Goal: Information Seeking & Learning: Learn about a topic

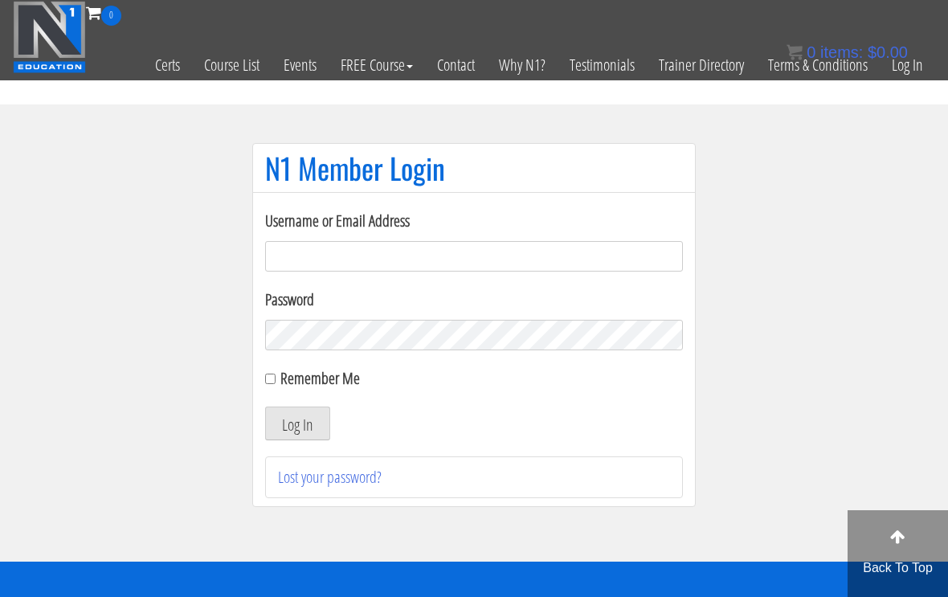
scroll to position [24, 0]
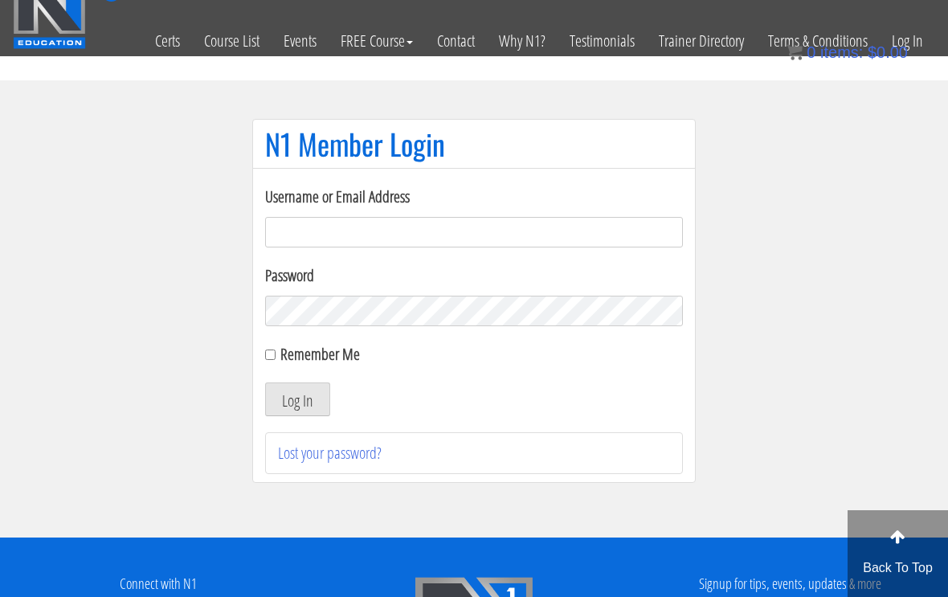
click at [455, 230] on input "Username or Email Address" at bounding box center [474, 232] width 418 height 31
click at [669, 145] on h1 "N1 Member Login" at bounding box center [474, 144] width 418 height 32
click at [572, 240] on input "Username or Email Address" at bounding box center [474, 232] width 418 height 31
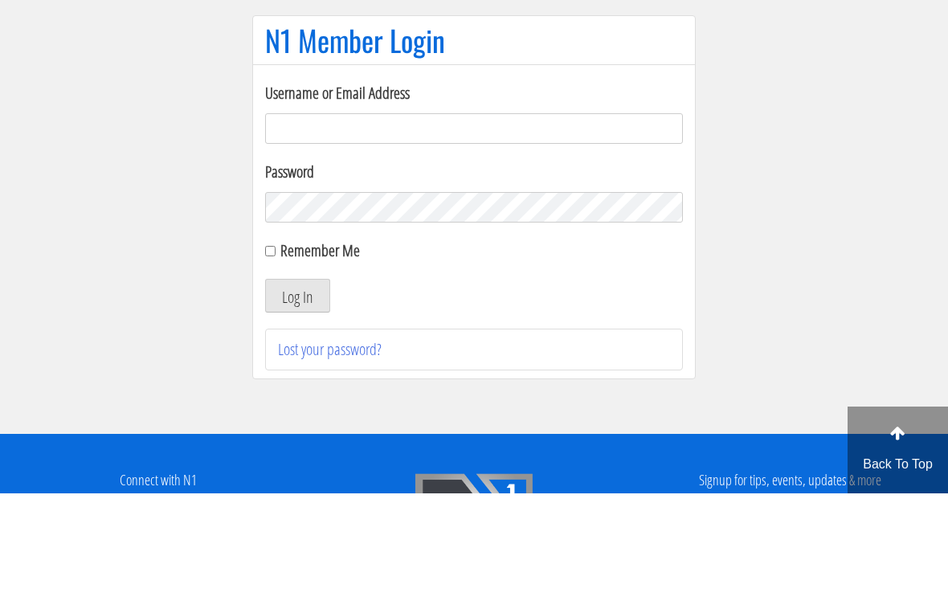
type input "[EMAIL_ADDRESS][DOMAIN_NAME]"
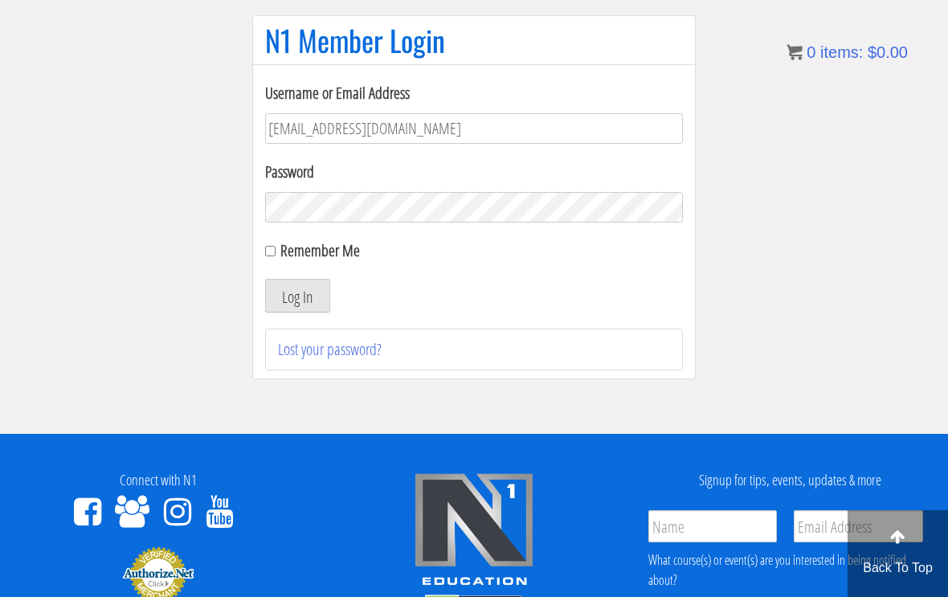
click at [290, 313] on button "Log In" at bounding box center [297, 296] width 65 height 34
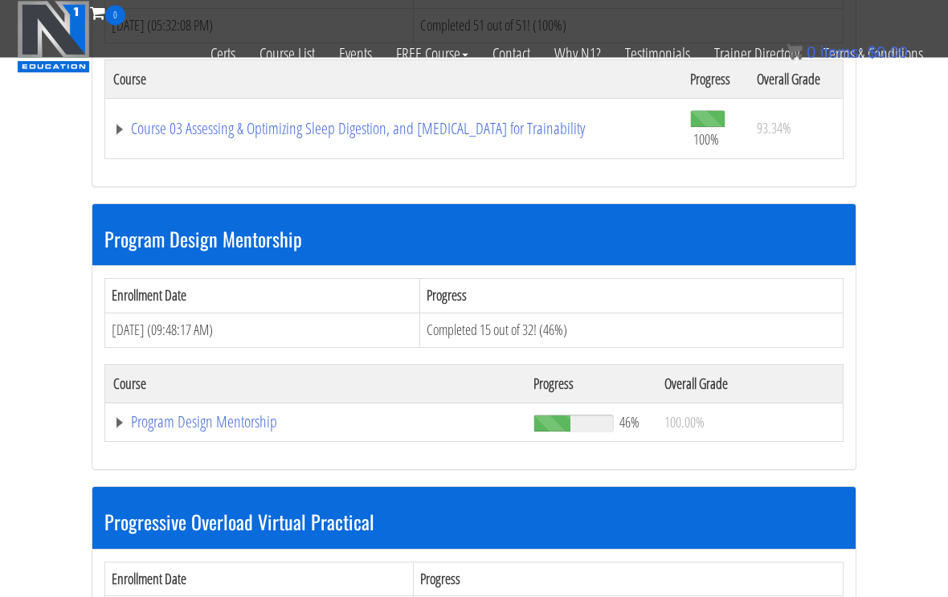
scroll to position [1519, 0]
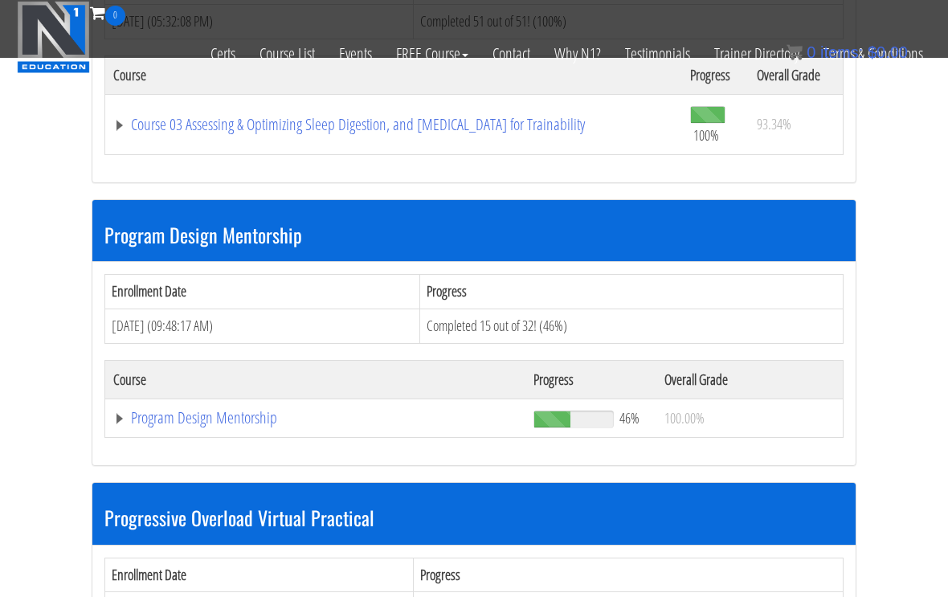
click at [170, 415] on link "Program Design Mentorship" at bounding box center [315, 418] width 404 height 16
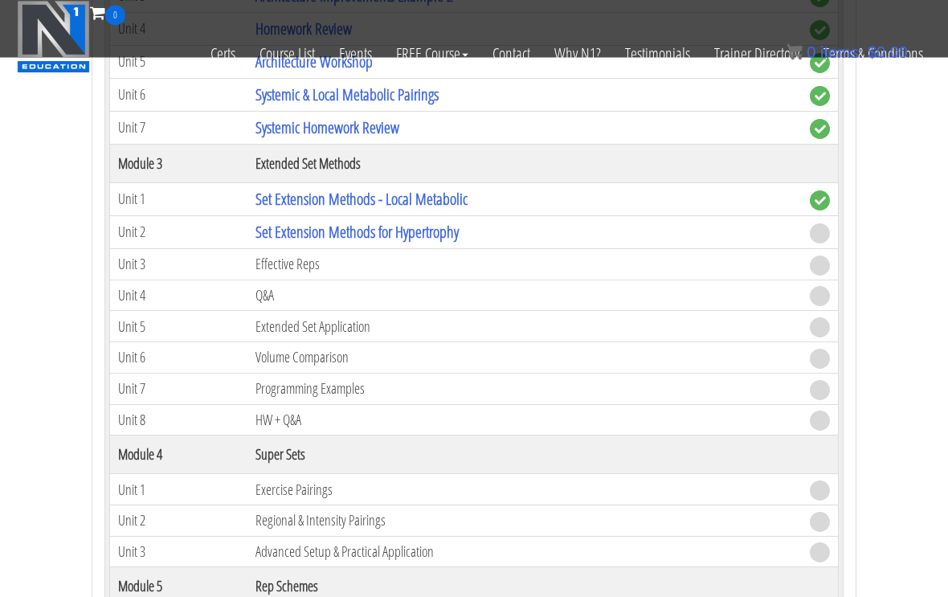
scroll to position [2357, 0]
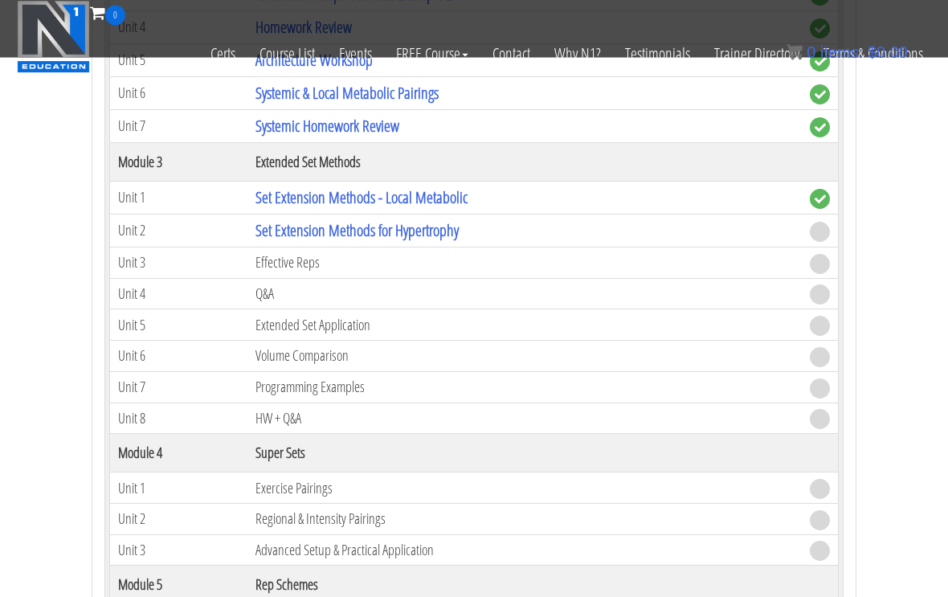
click at [280, 220] on link "Set Extension Methods for Hypertrophy" at bounding box center [357, 231] width 203 height 22
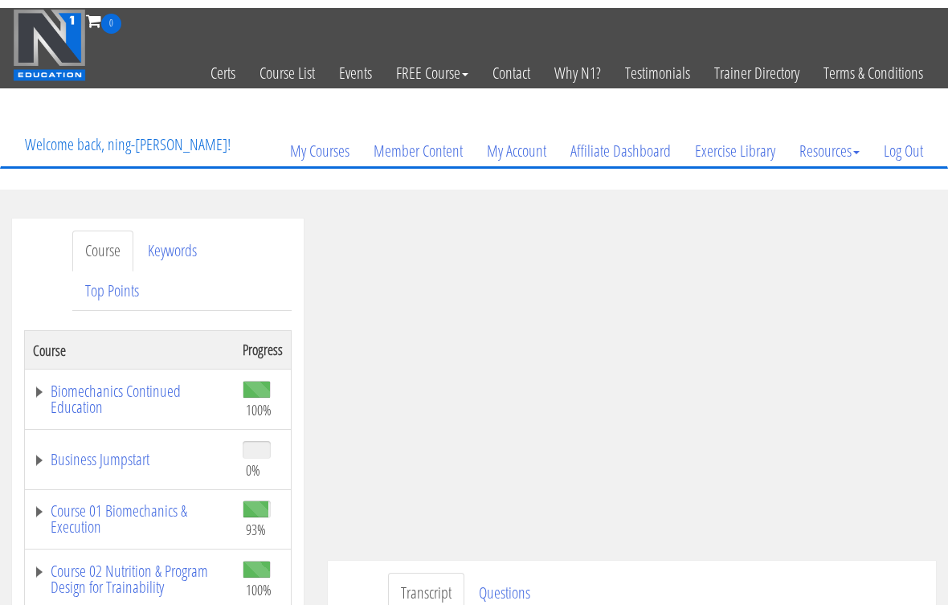
scroll to position [19, 0]
